Goal: Check status: Check status

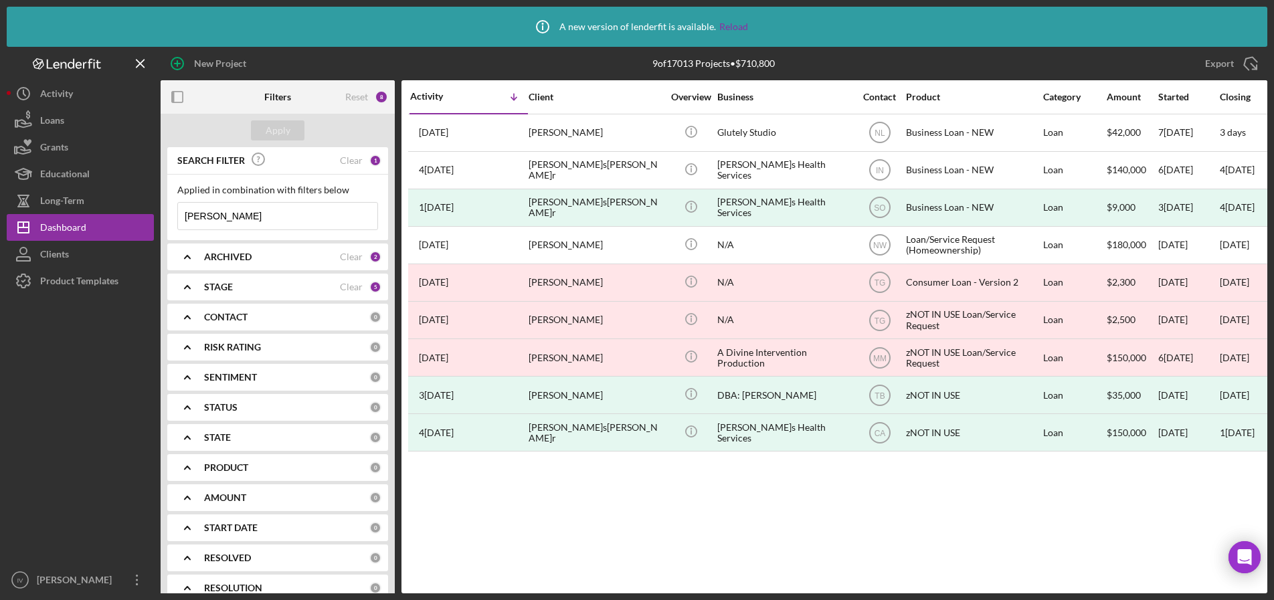
click at [236, 223] on input "[PERSON_NAME]" at bounding box center [277, 216] width 199 height 27
drag, startPoint x: 234, startPoint y: 215, endPoint x: 80, endPoint y: 225, distance: 153.6
click at [81, 225] on div "New Project 9 of 17013 Projects • $710,800[PERSON_NAME]r Export Icon/Export Fil…" at bounding box center [637, 320] width 1261 height 547
type input "glass"
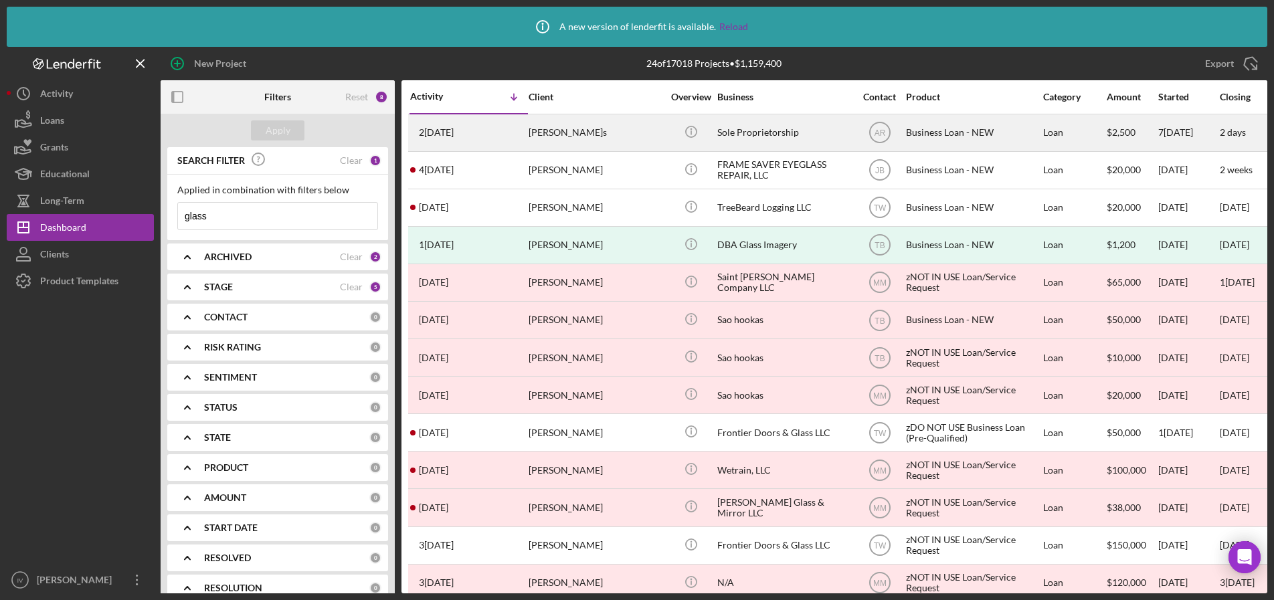
click at [568, 136] on div "[PERSON_NAME]s" at bounding box center [596, 132] width 134 height 35
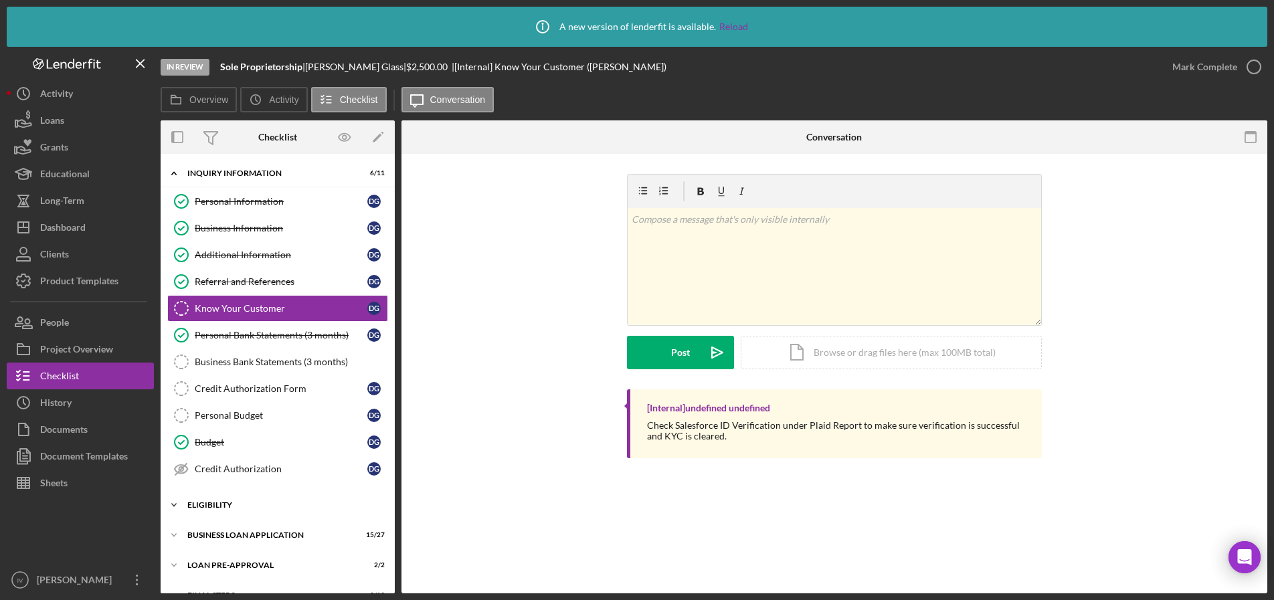
click at [231, 507] on div "ELIGIBILITY" at bounding box center [282, 505] width 191 height 8
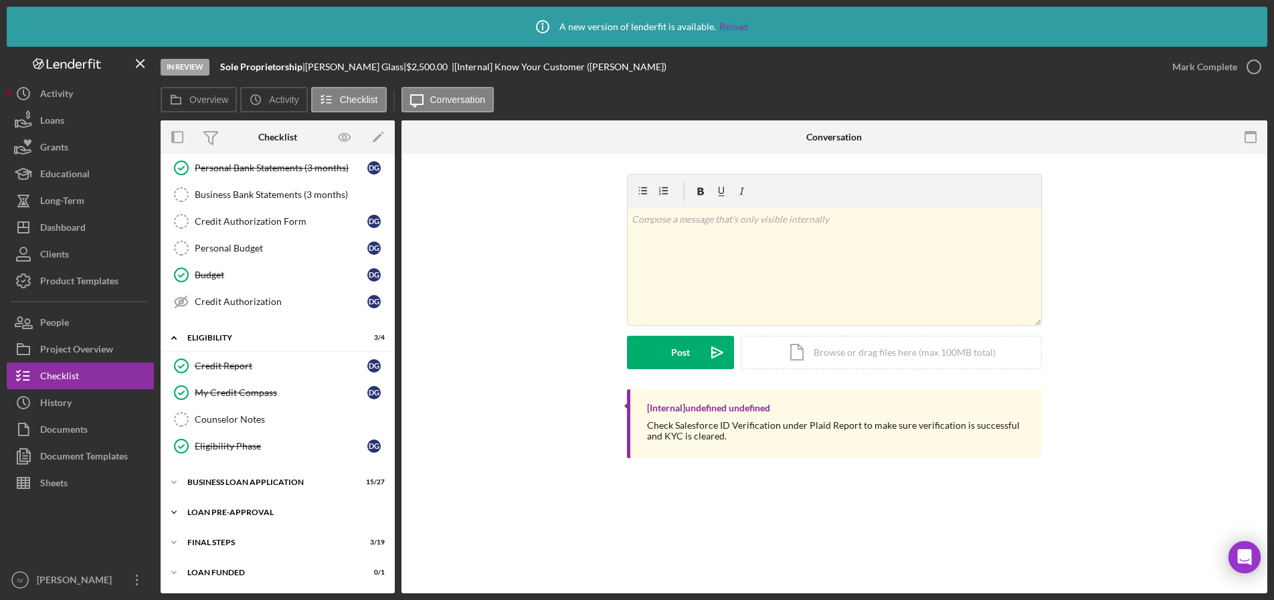
click at [228, 515] on div "LOAN PRE-APPROVAL" at bounding box center [282, 513] width 191 height 8
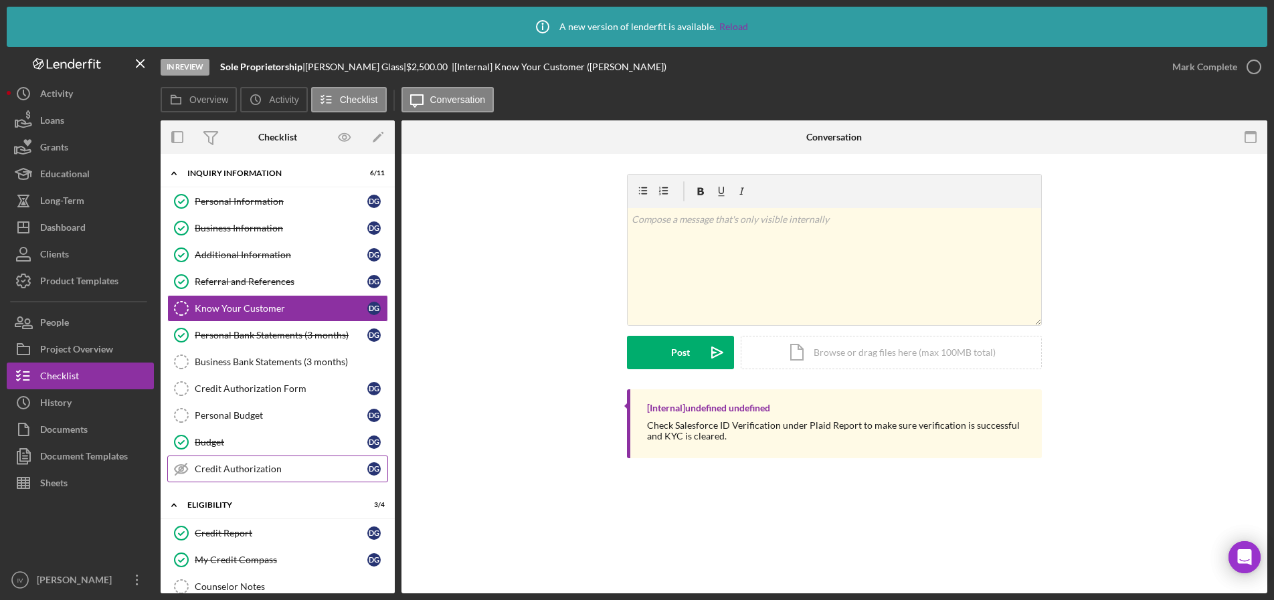
scroll to position [228, 0]
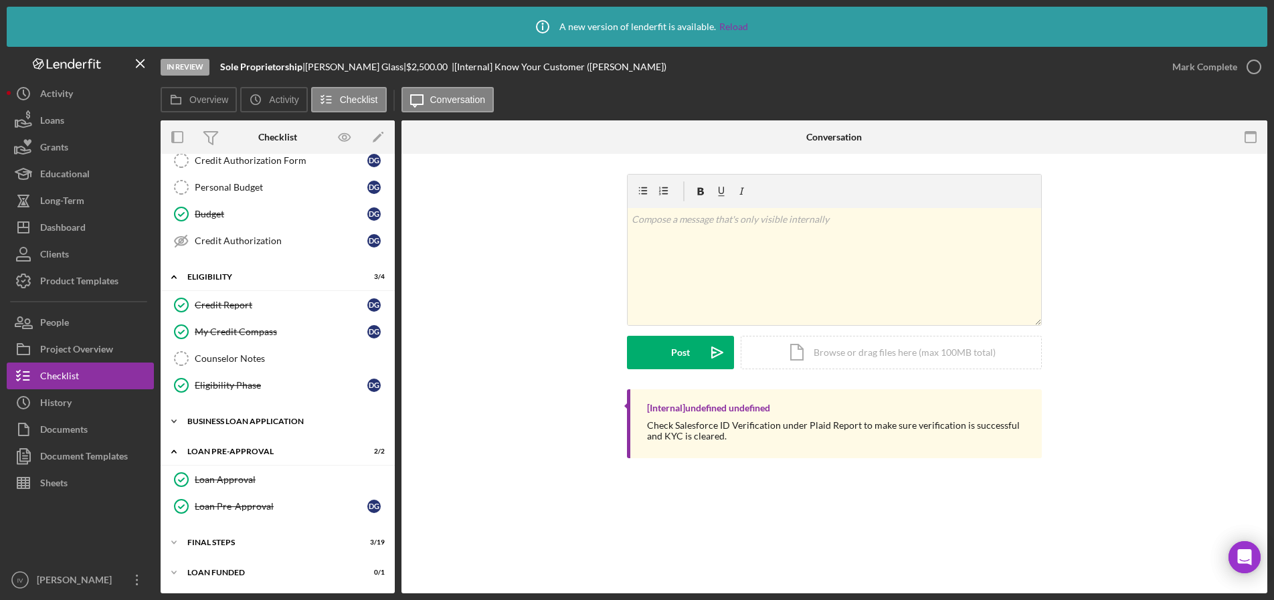
click at [230, 420] on div "BUSINESS LOAN APPLICATION" at bounding box center [282, 422] width 191 height 8
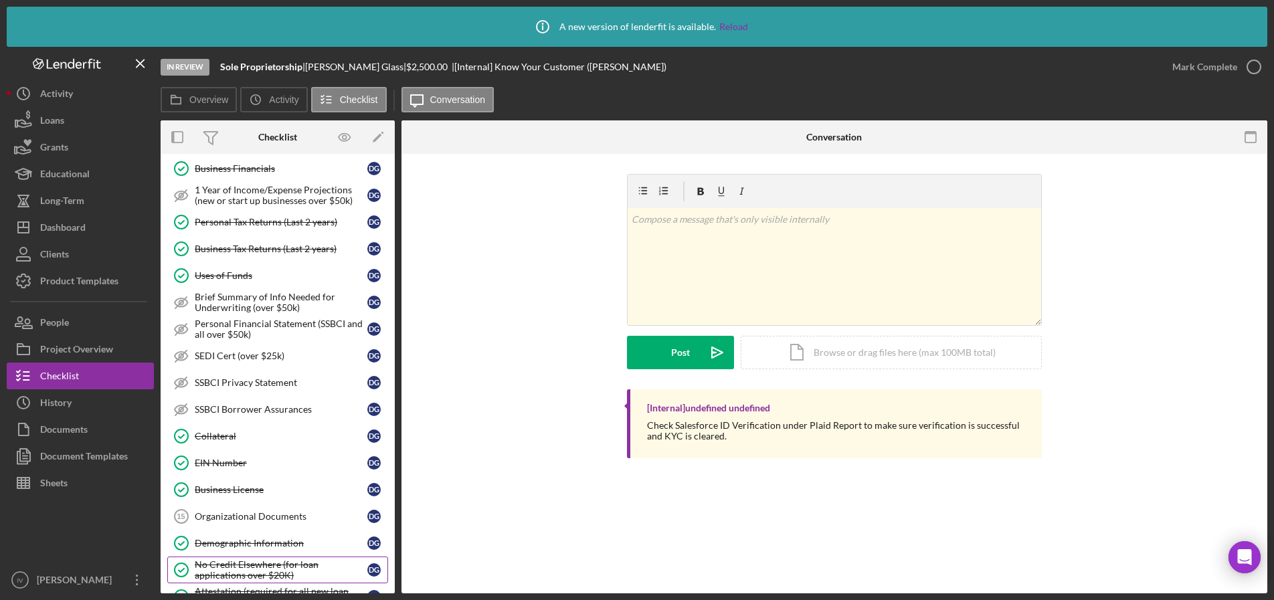
scroll to position [362, 0]
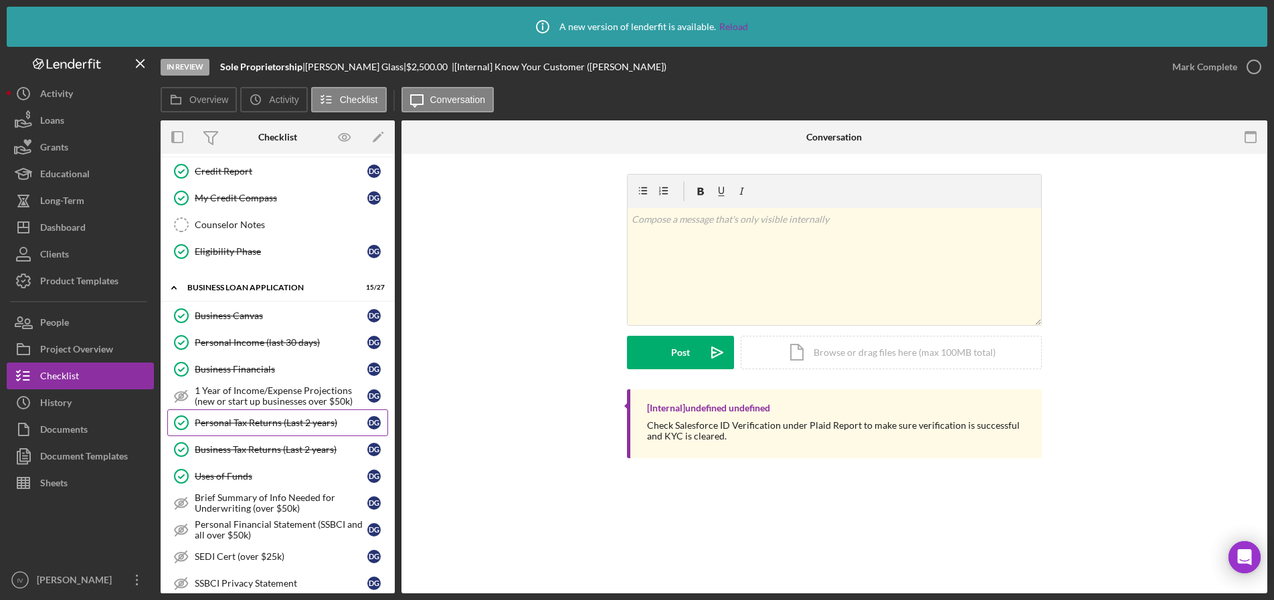
click at [244, 420] on div "Personal Tax Returns (Last 2 years)" at bounding box center [281, 423] width 173 height 11
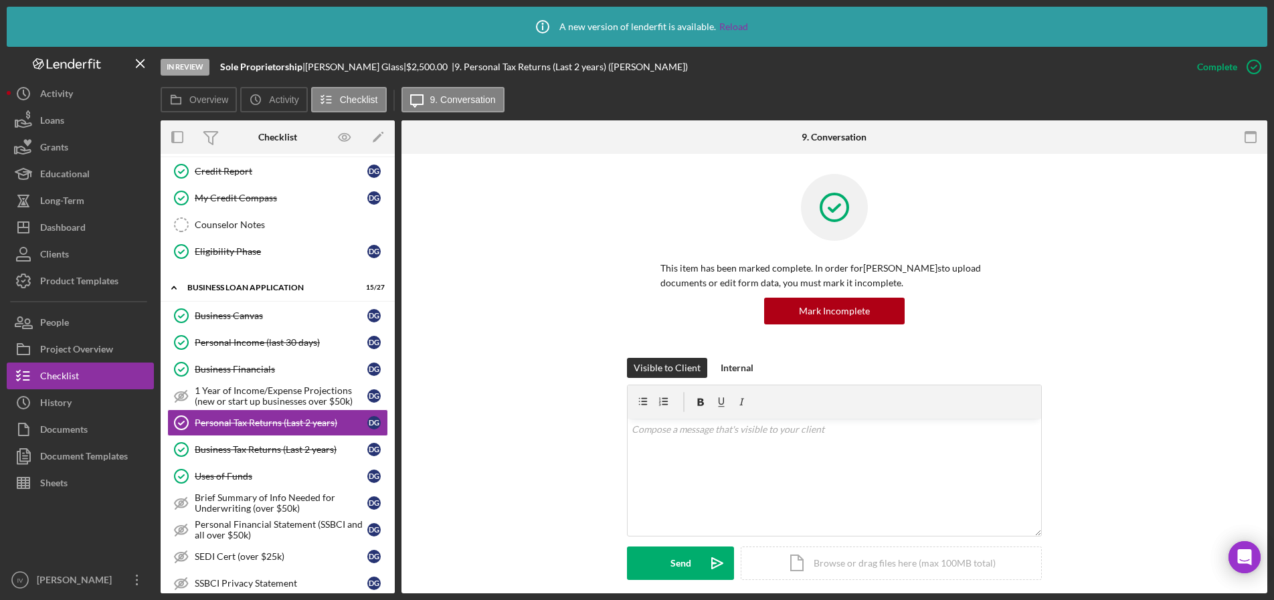
scroll to position [335, 0]
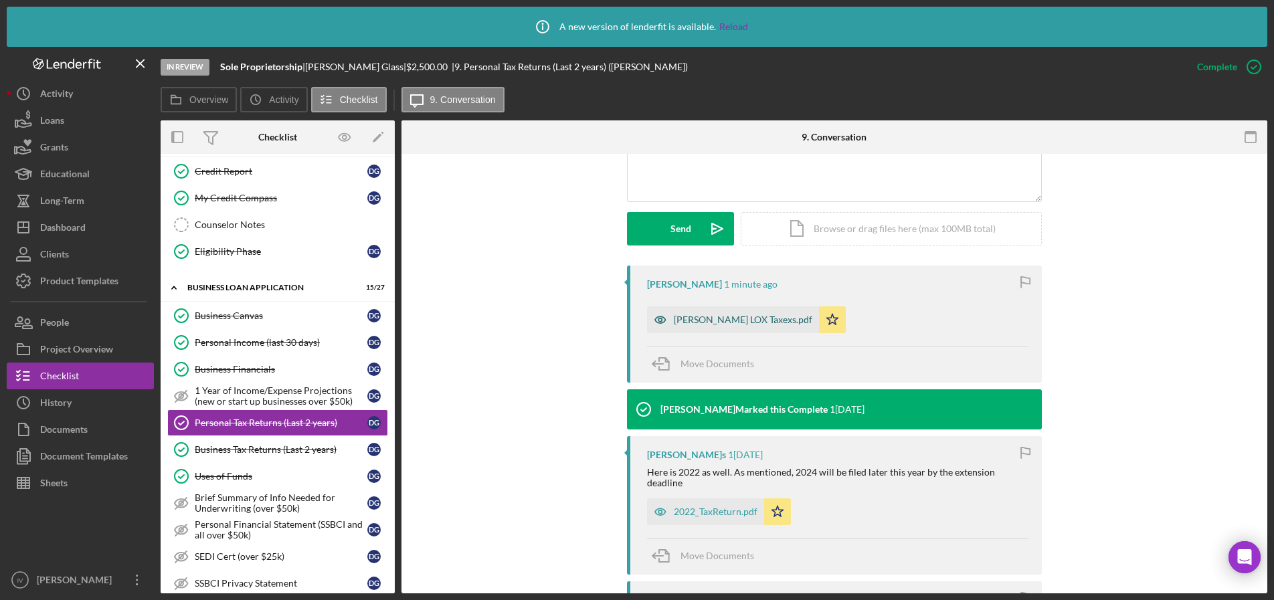
click at [733, 320] on div "[PERSON_NAME] LOX Taxexs.pdf" at bounding box center [743, 320] width 139 height 11
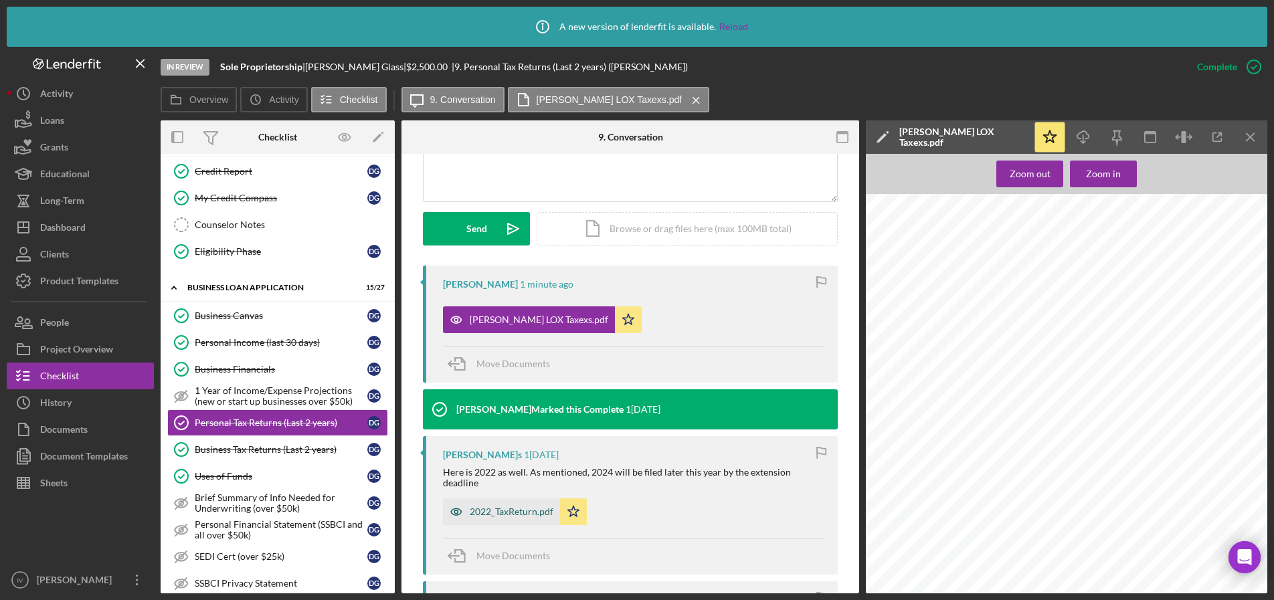
click at [500, 507] on div "2022_TaxReturn.pdf" at bounding box center [512, 512] width 84 height 11
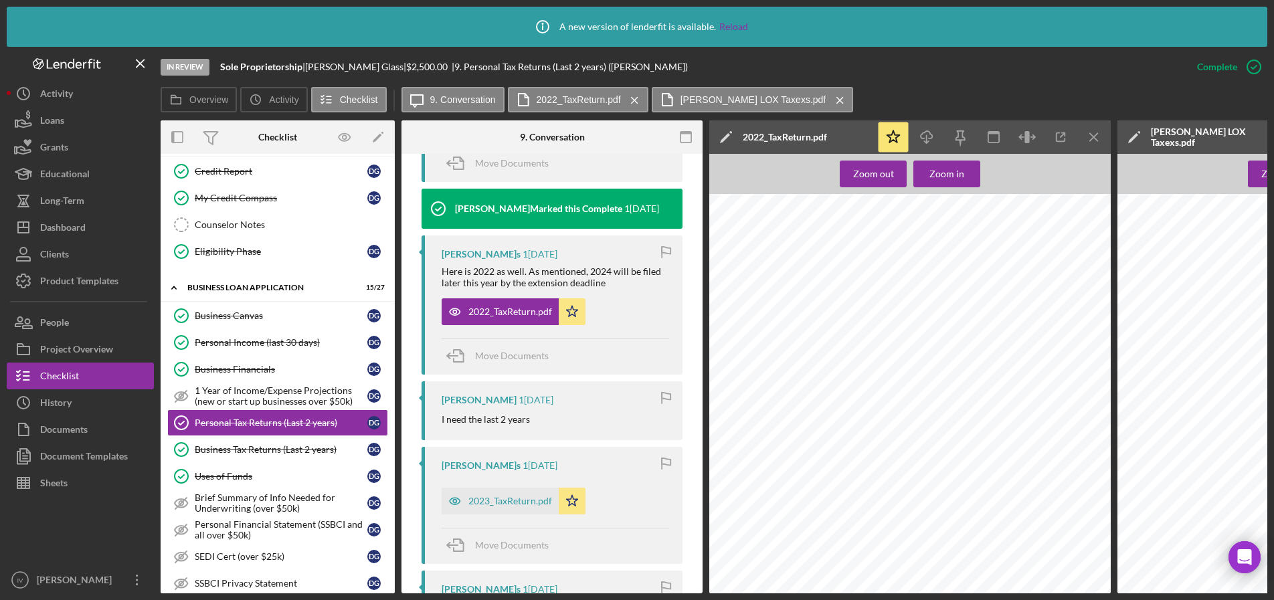
scroll to position [684, 0]
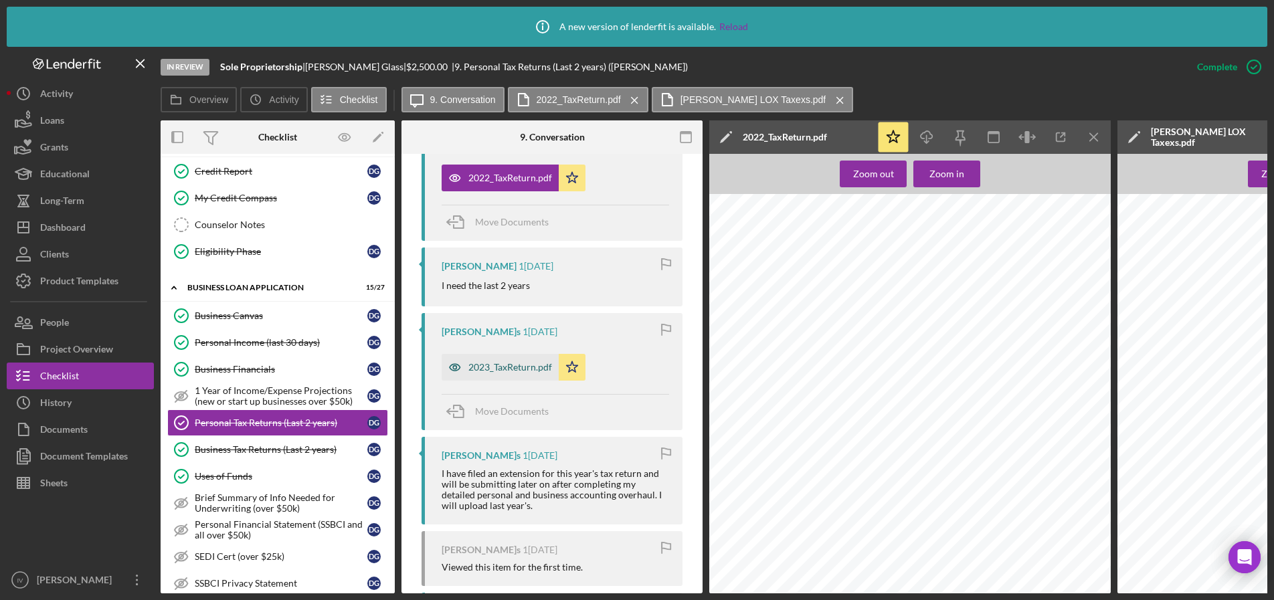
click at [518, 362] on div "2023_TaxReturn.pdf" at bounding box center [510, 367] width 84 height 11
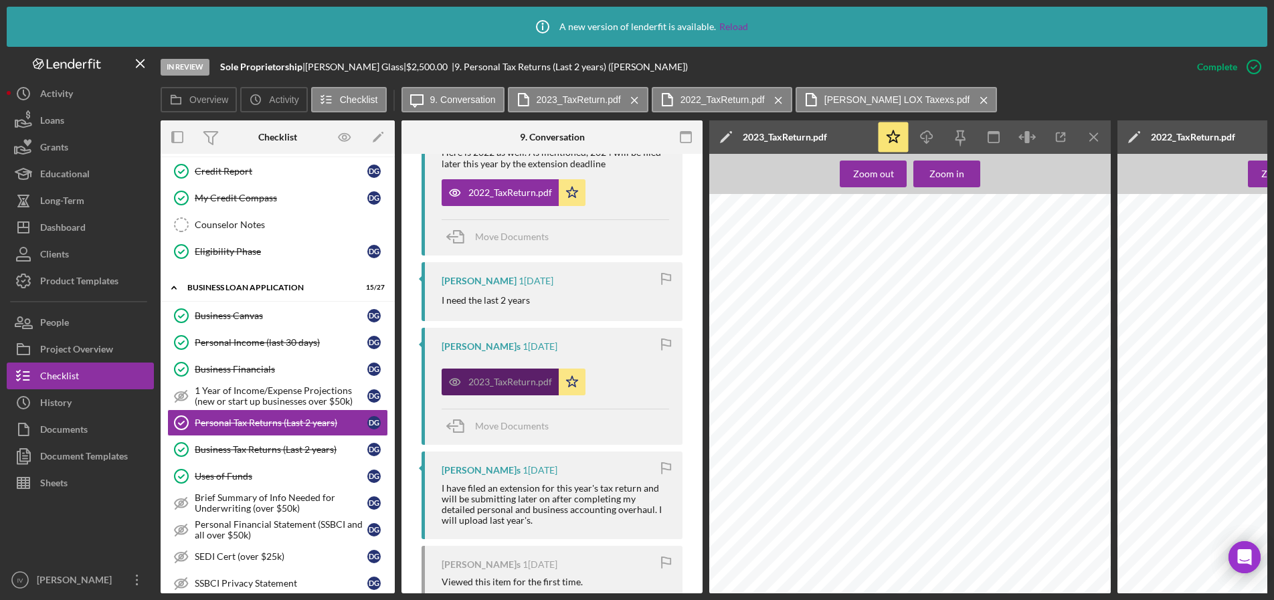
scroll to position [772, 0]
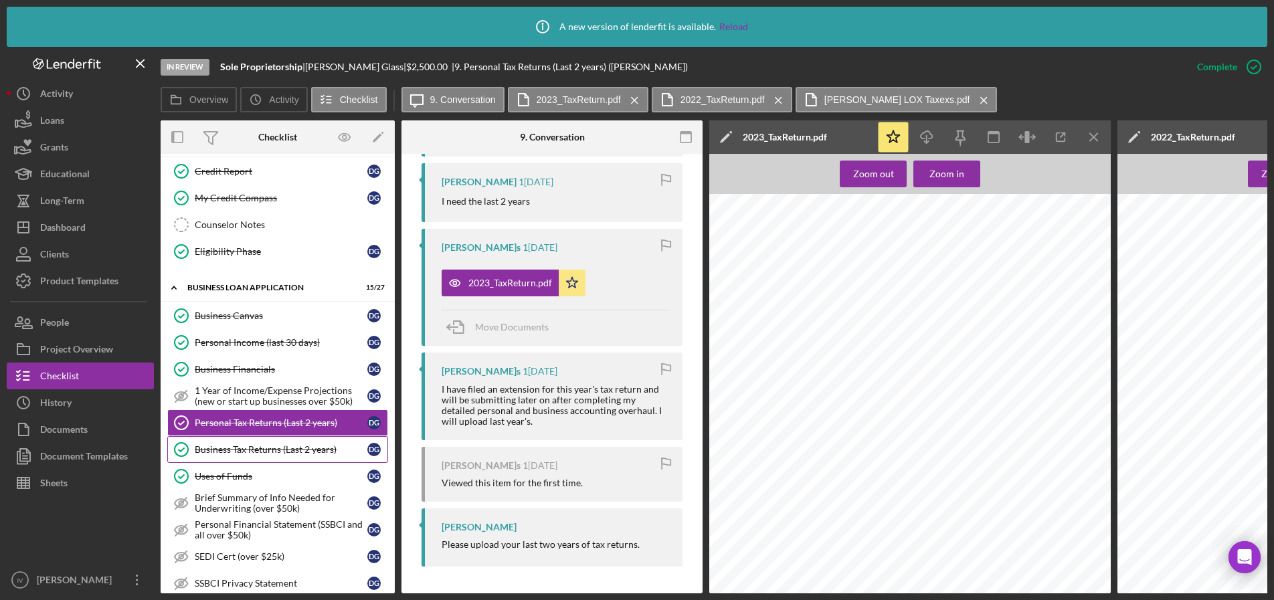
click at [252, 444] on div "Business Tax Returns (Last 2 years)" at bounding box center [281, 449] width 173 height 11
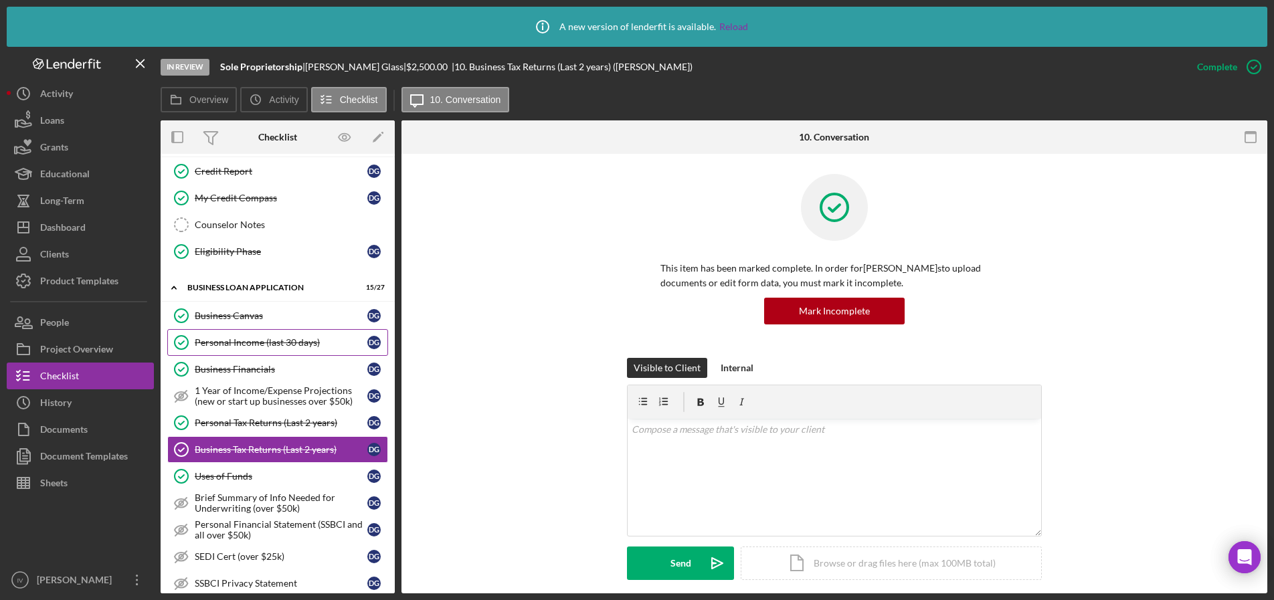
click at [260, 342] on div "Personal Income (last 30 days)" at bounding box center [281, 342] width 173 height 11
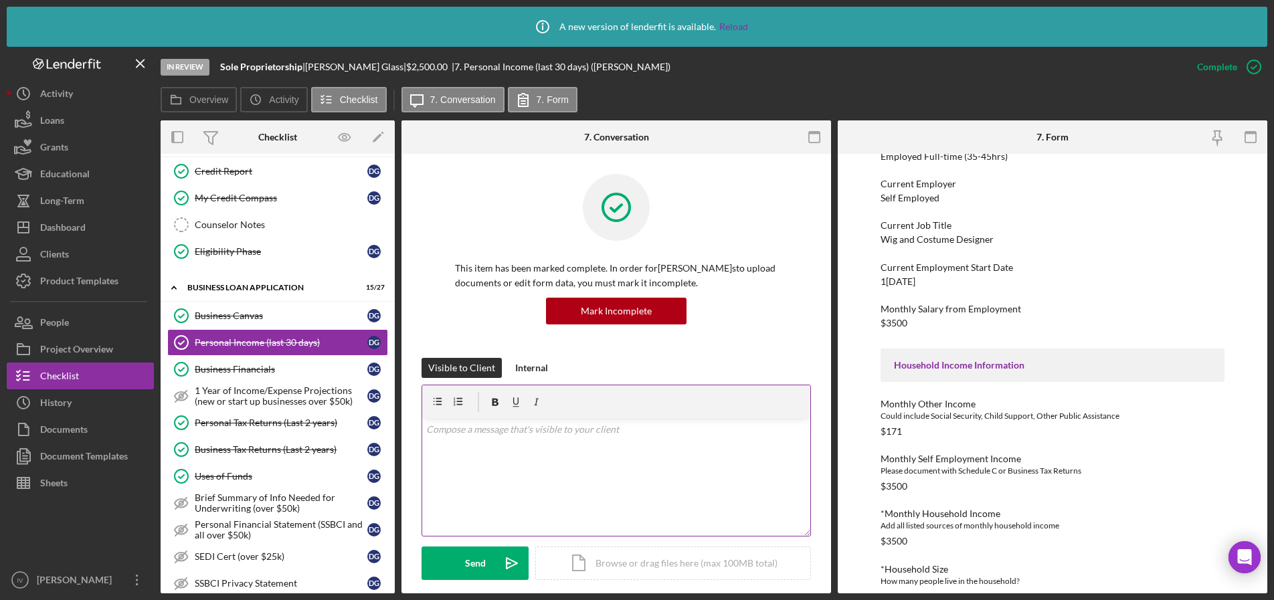
scroll to position [268, 0]
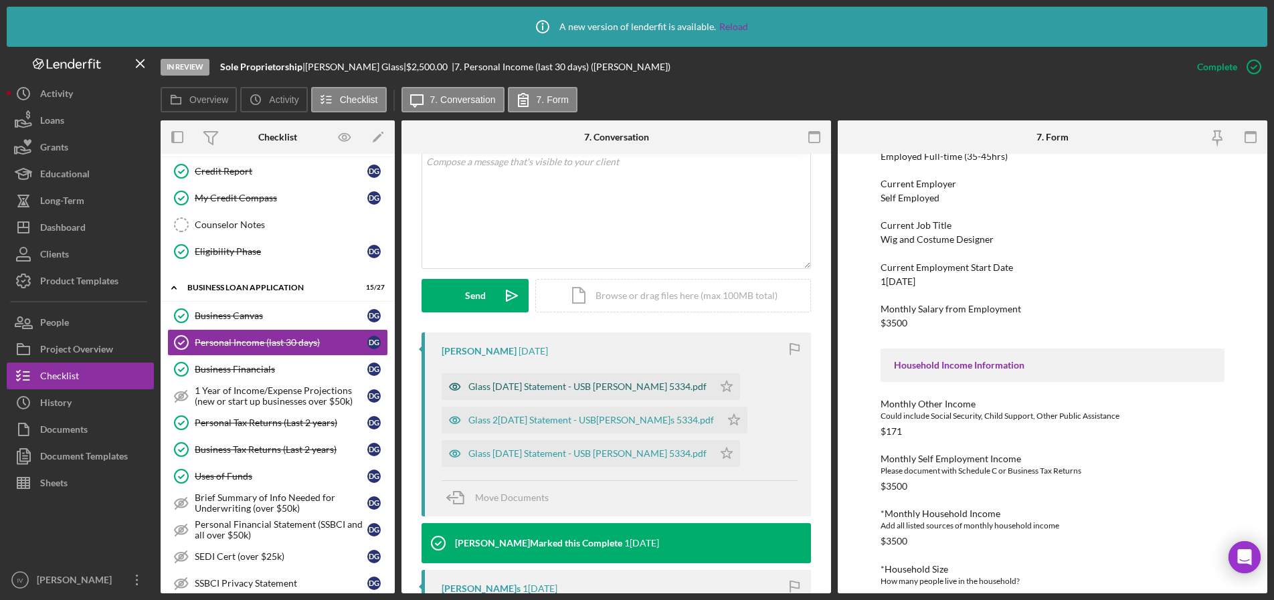
click at [565, 381] on div "Glass [DATE] Statement - USB [PERSON_NAME] 5334.pdf" at bounding box center [587, 386] width 238 height 11
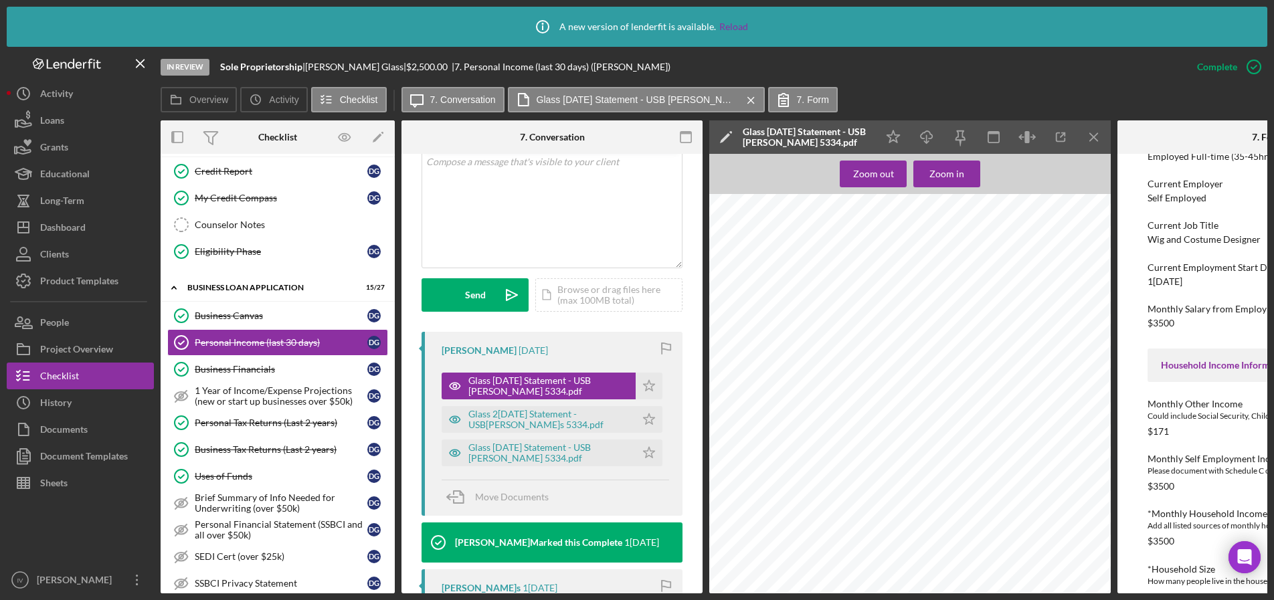
scroll to position [2208, 0]
click at [272, 423] on div "Personal Tax Returns (Last 2 years)" at bounding box center [281, 423] width 173 height 11
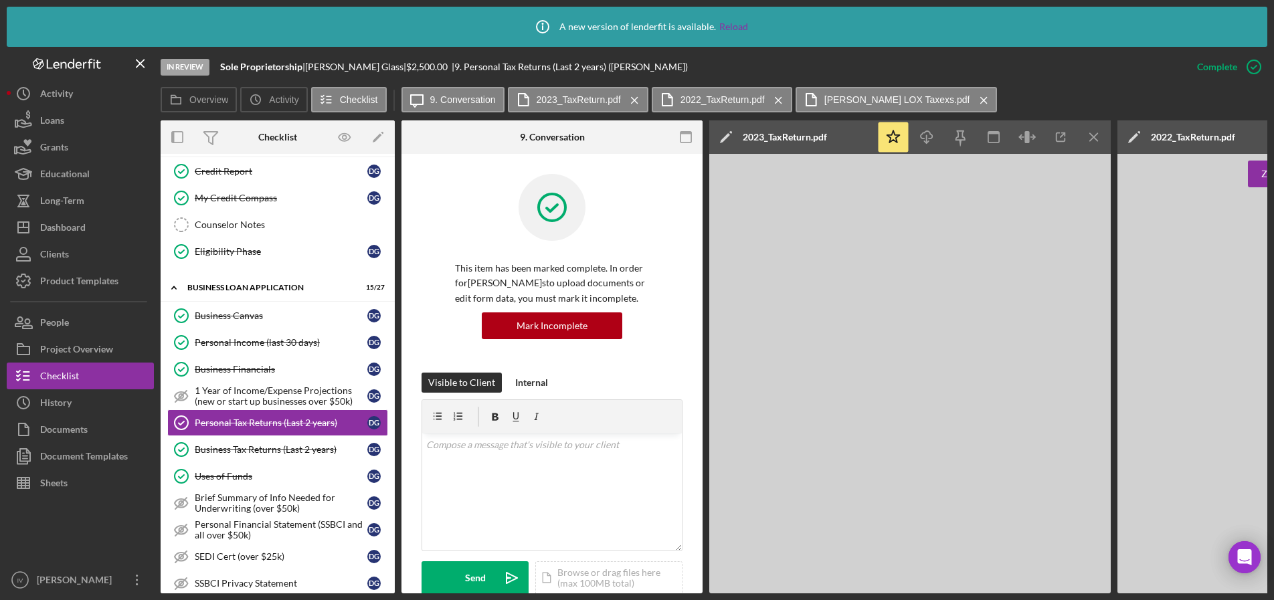
scroll to position [268, 0]
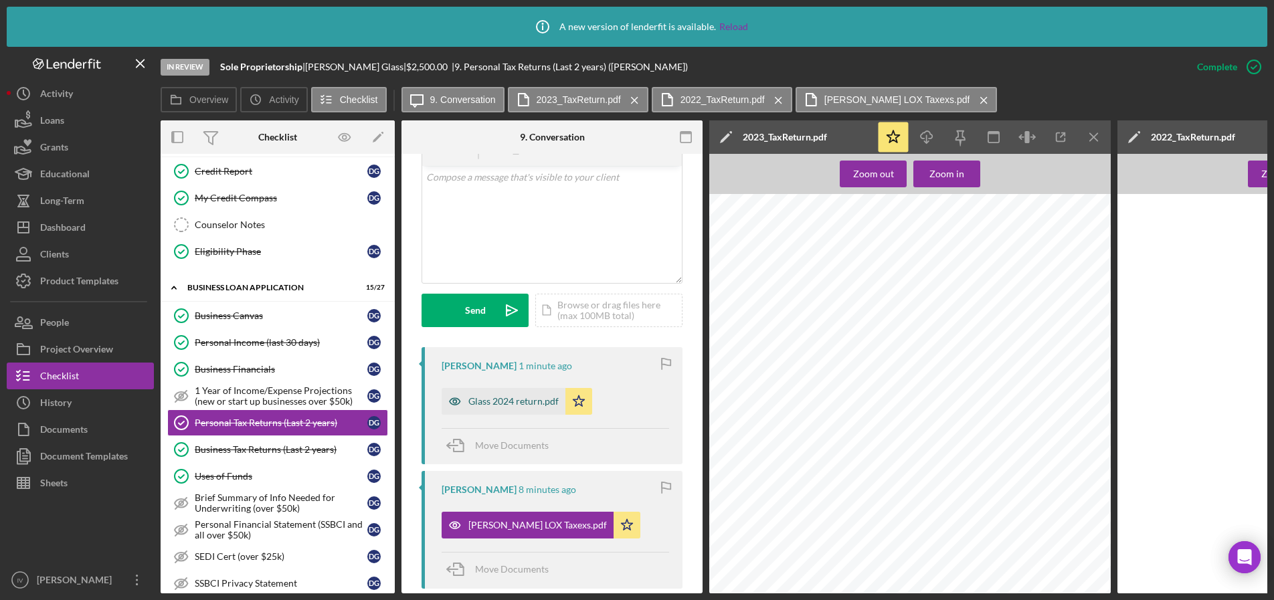
click at [518, 396] on div "Glass 2024 return.pdf" at bounding box center [513, 401] width 90 height 11
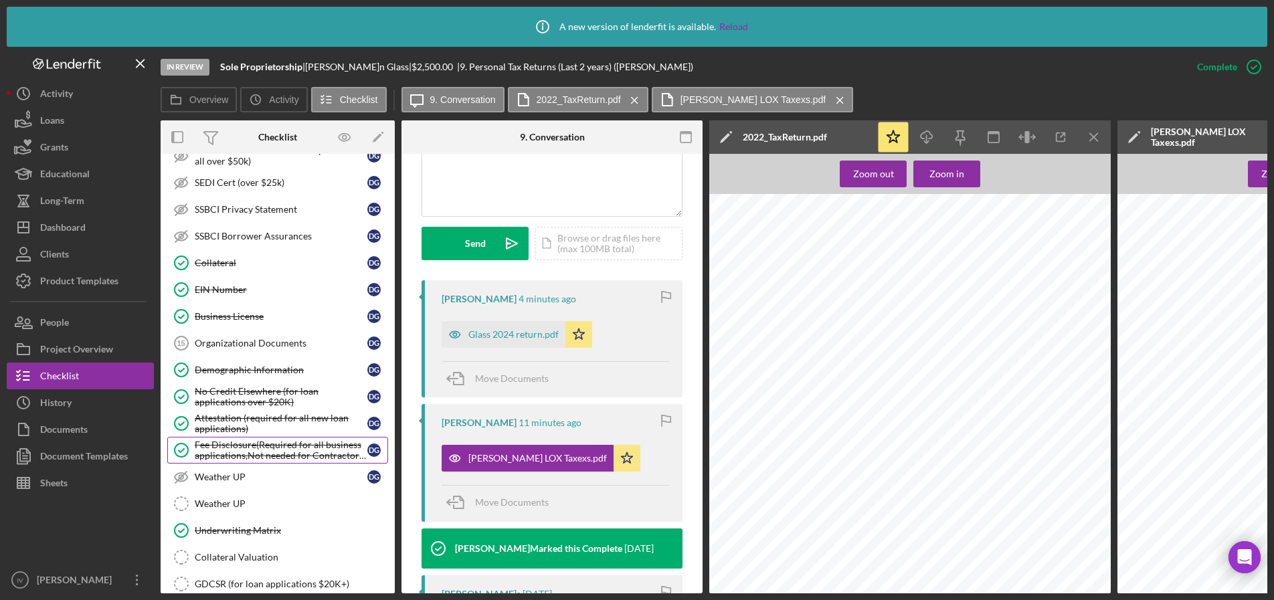
scroll to position [937, 0]
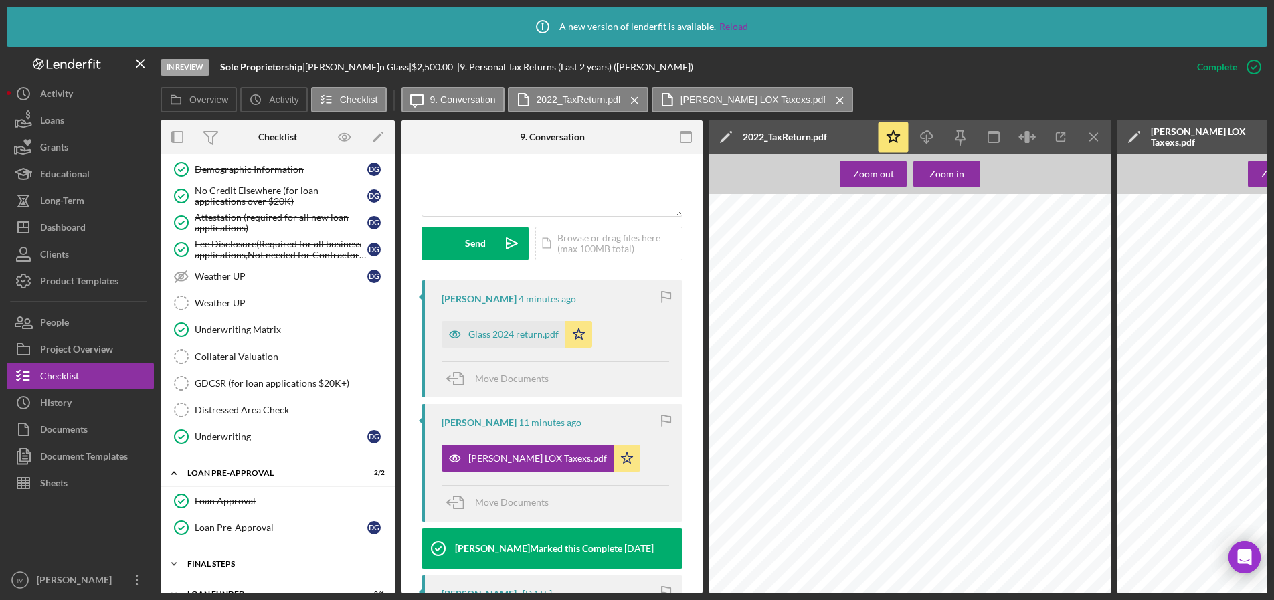
click at [218, 566] on div "FINAL STEPS" at bounding box center [282, 564] width 191 height 8
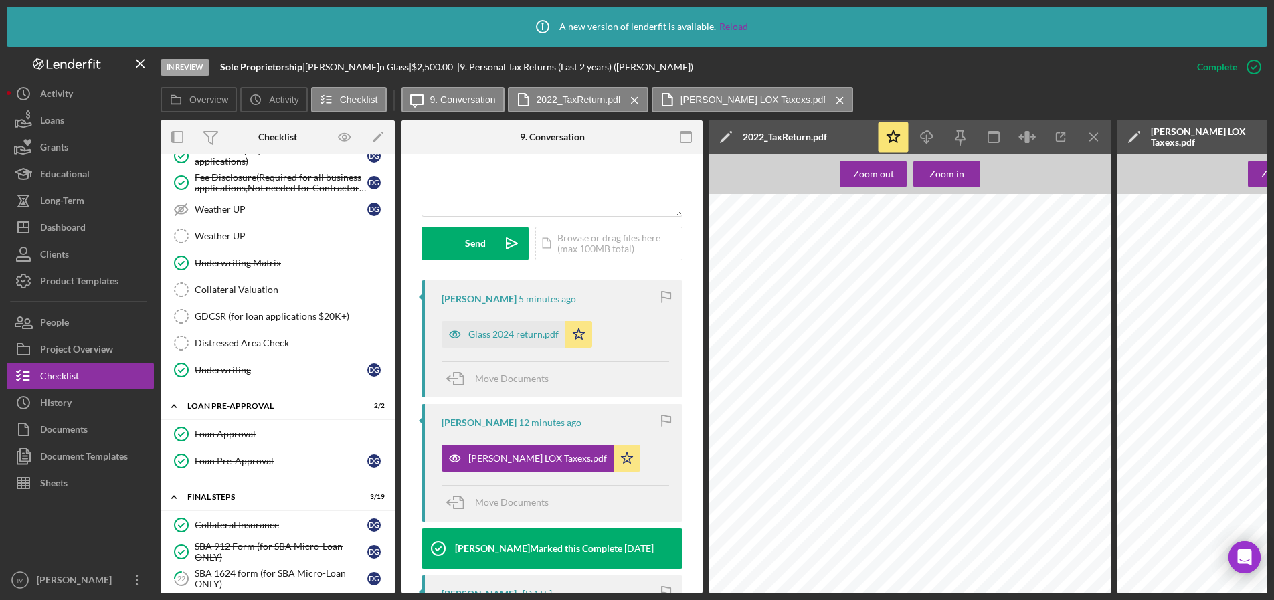
scroll to position [1071, 0]
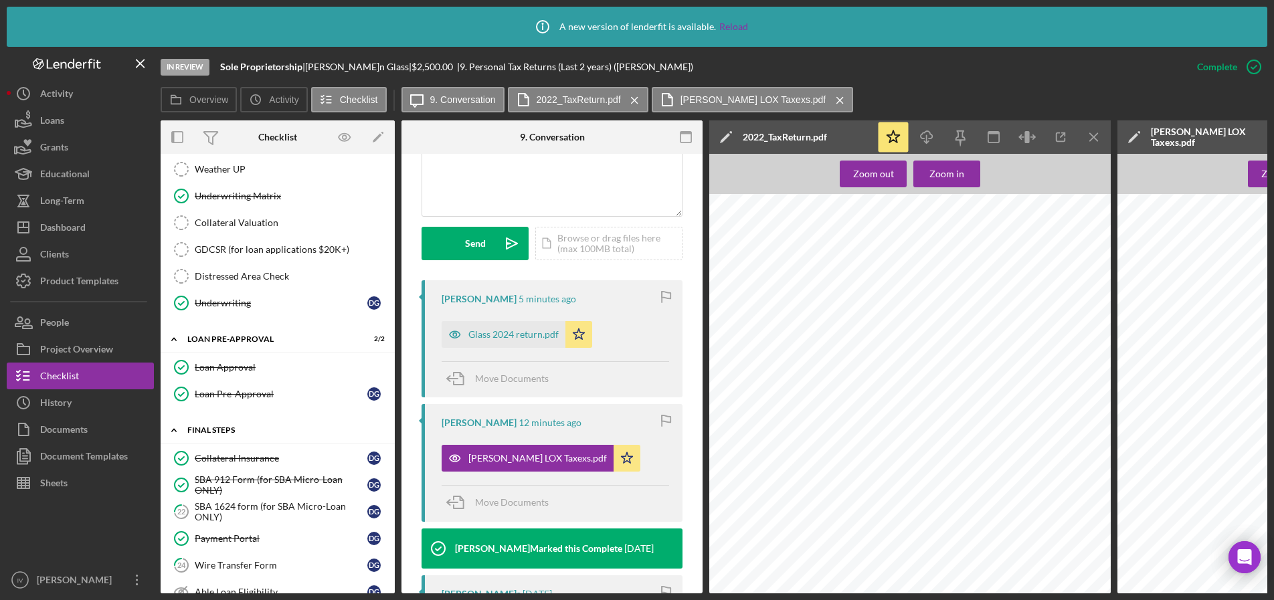
click at [211, 430] on div "FINAL STEPS" at bounding box center [282, 430] width 191 height 8
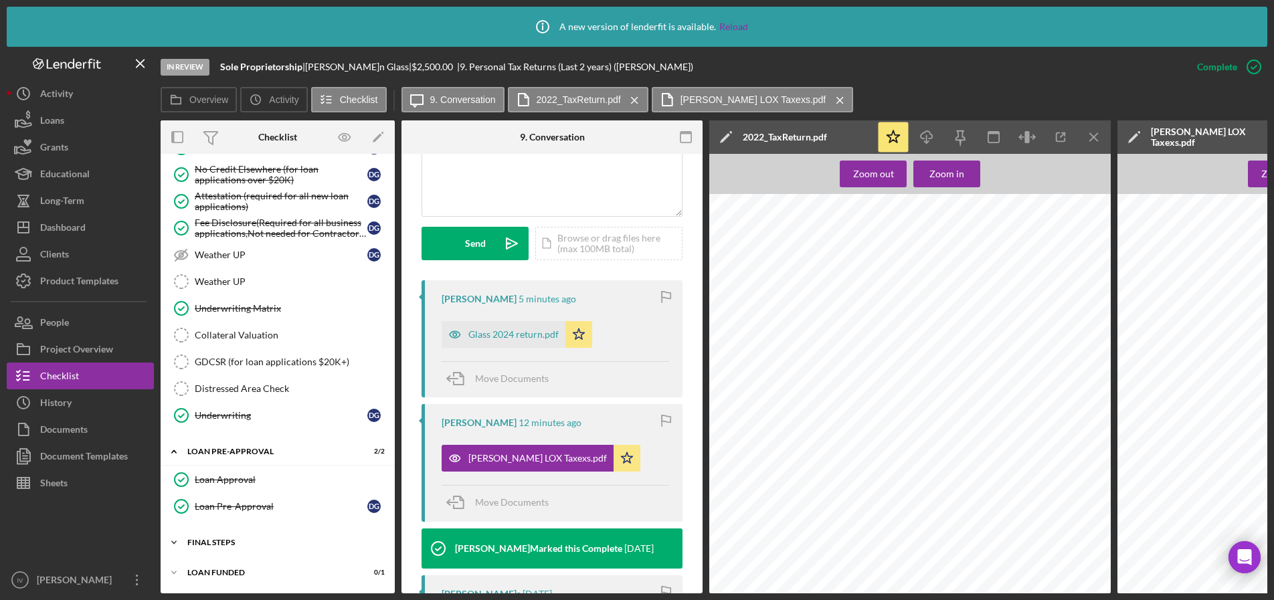
click at [215, 543] on div "Icon/Expander FINAL STEPS 3 / 19" at bounding box center [278, 542] width 234 height 27
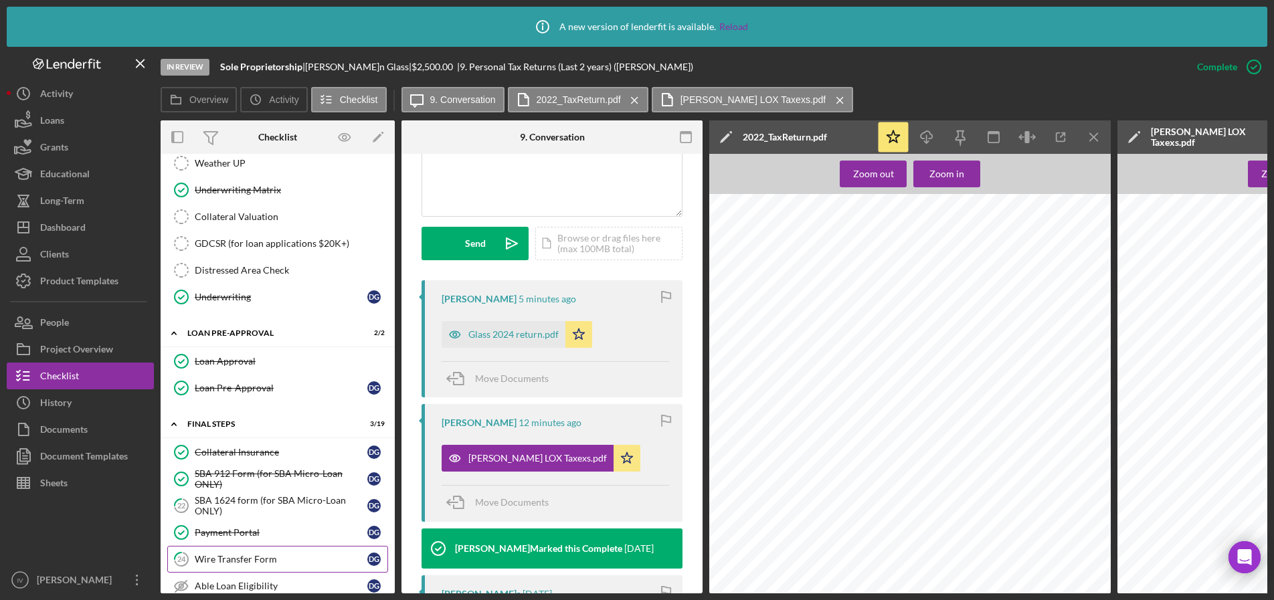
scroll to position [943, 0]
